Goal: Communication & Community: Answer question/provide support

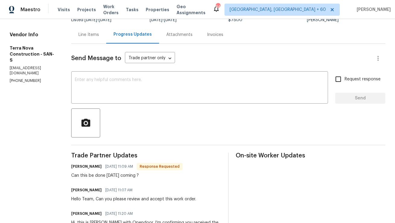
scroll to position [51, 0]
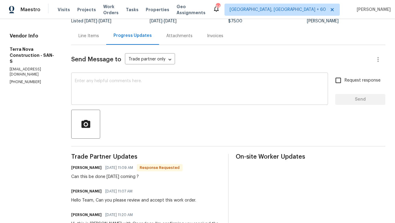
click at [147, 99] on textarea at bounding box center [199, 89] width 249 height 21
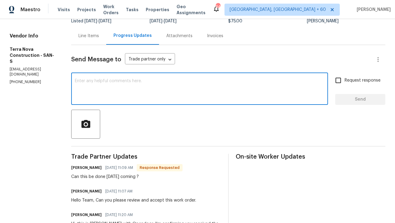
type textarea "e"
type textarea "Yes, that would not be a problem."
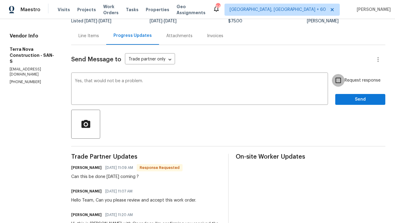
click at [338, 81] on input "Request response" at bounding box center [338, 80] width 13 height 13
checkbox input "true"
click at [347, 99] on span "Send" at bounding box center [360, 100] width 40 height 8
